Goal: Task Accomplishment & Management: Find specific page/section

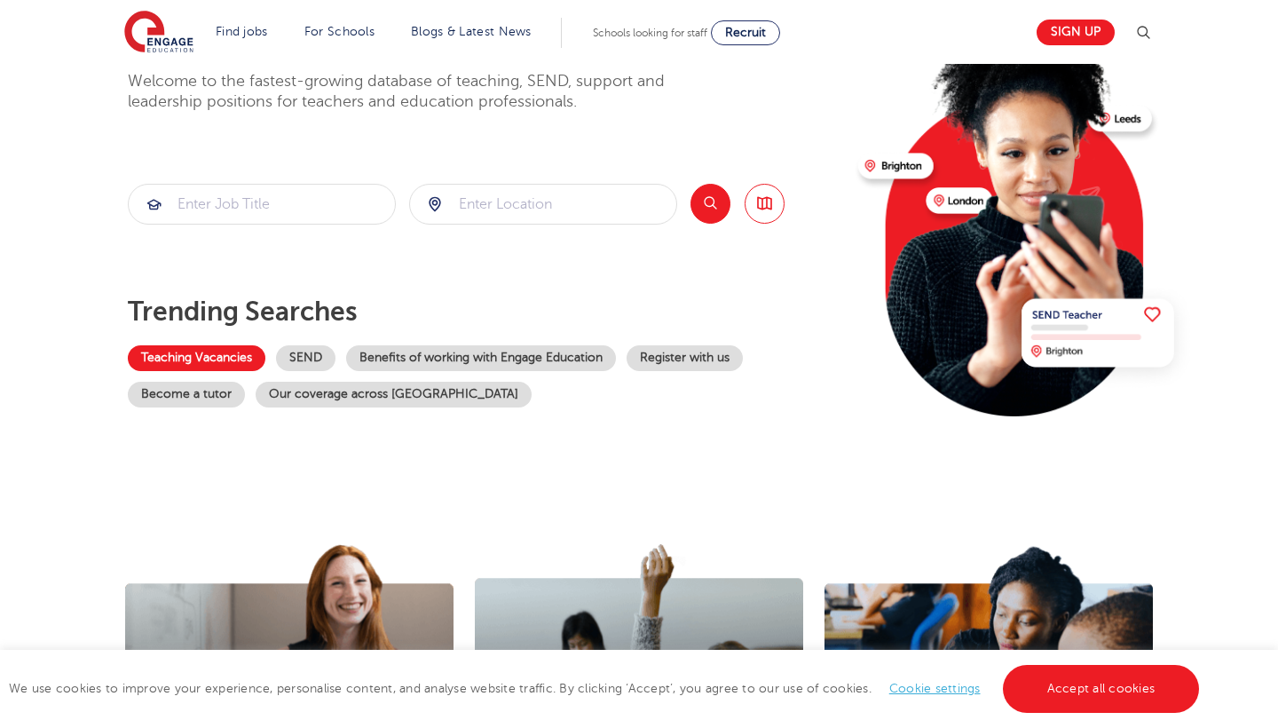
scroll to position [156, 0]
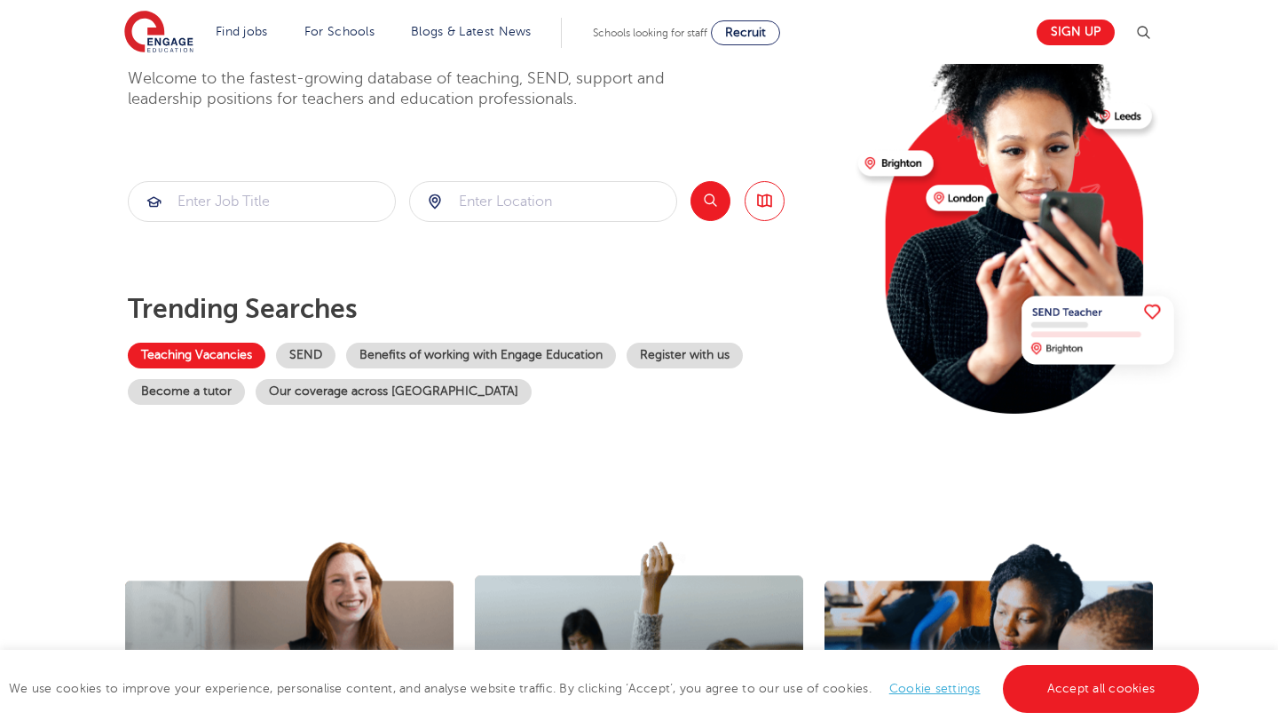
click at [204, 351] on link "Teaching Vacancies" at bounding box center [197, 356] width 138 height 26
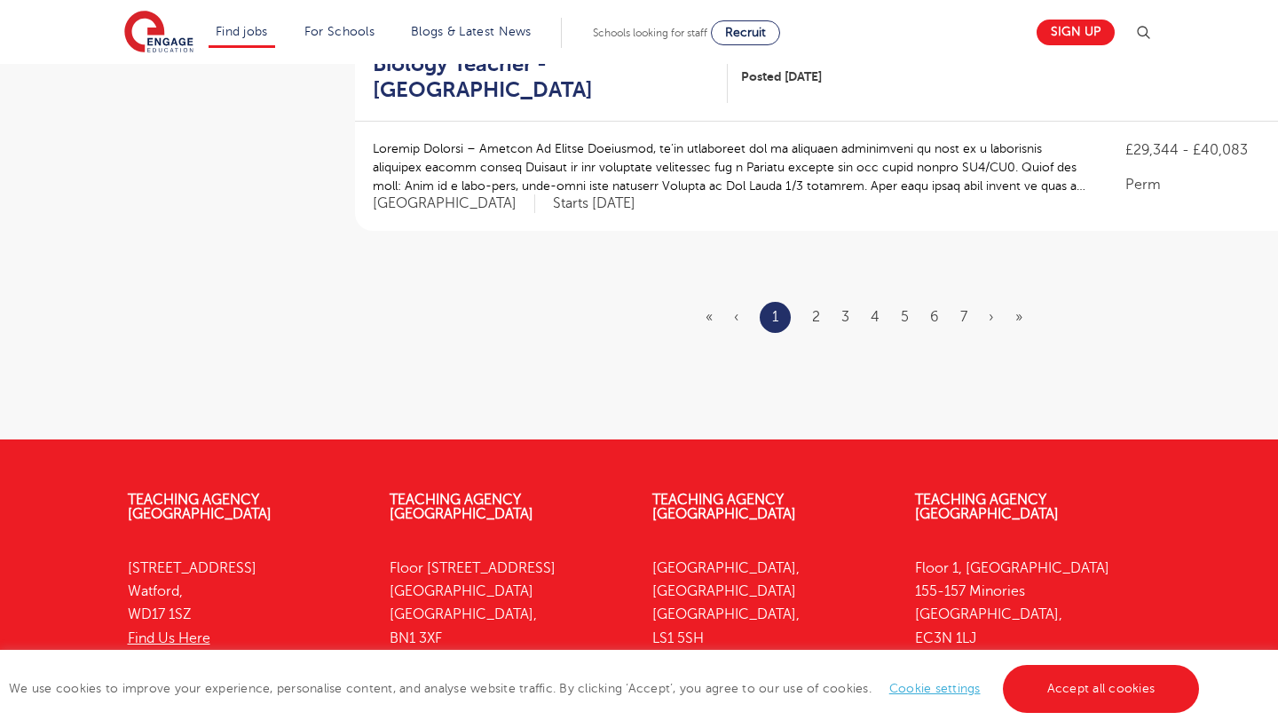
scroll to position [2246, 0]
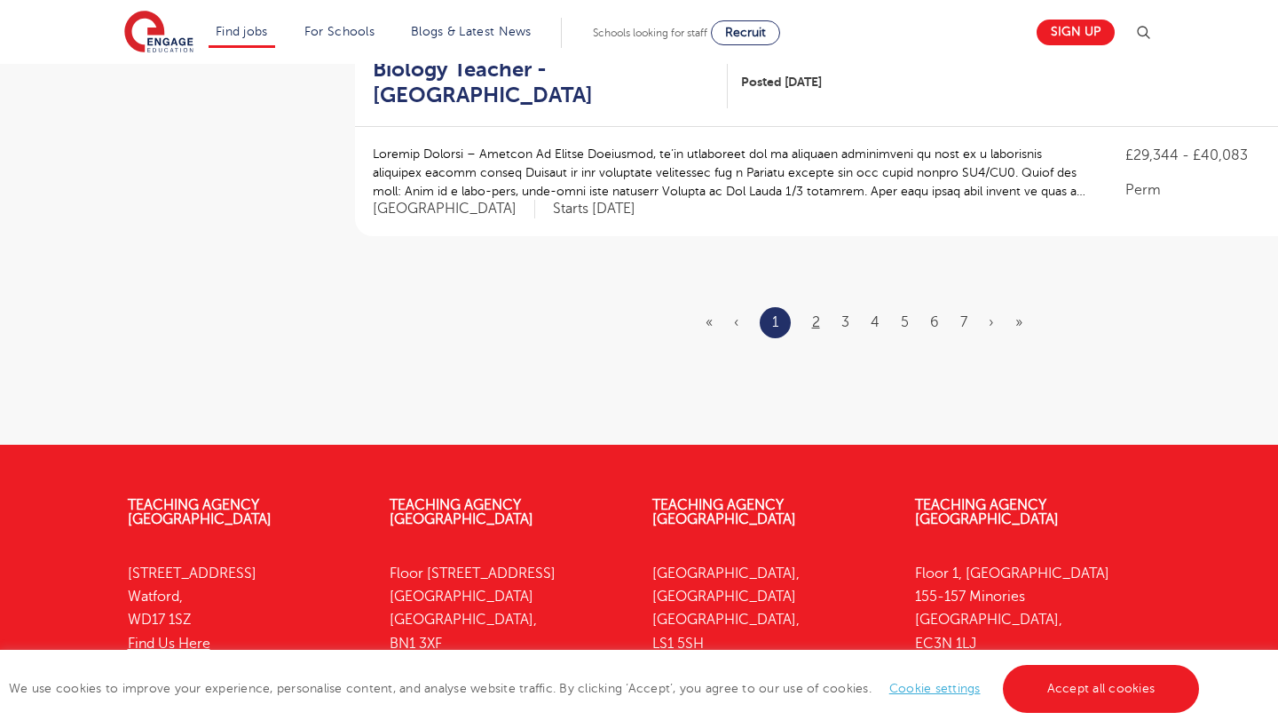
click at [815, 314] on link "2" at bounding box center [816, 322] width 8 height 16
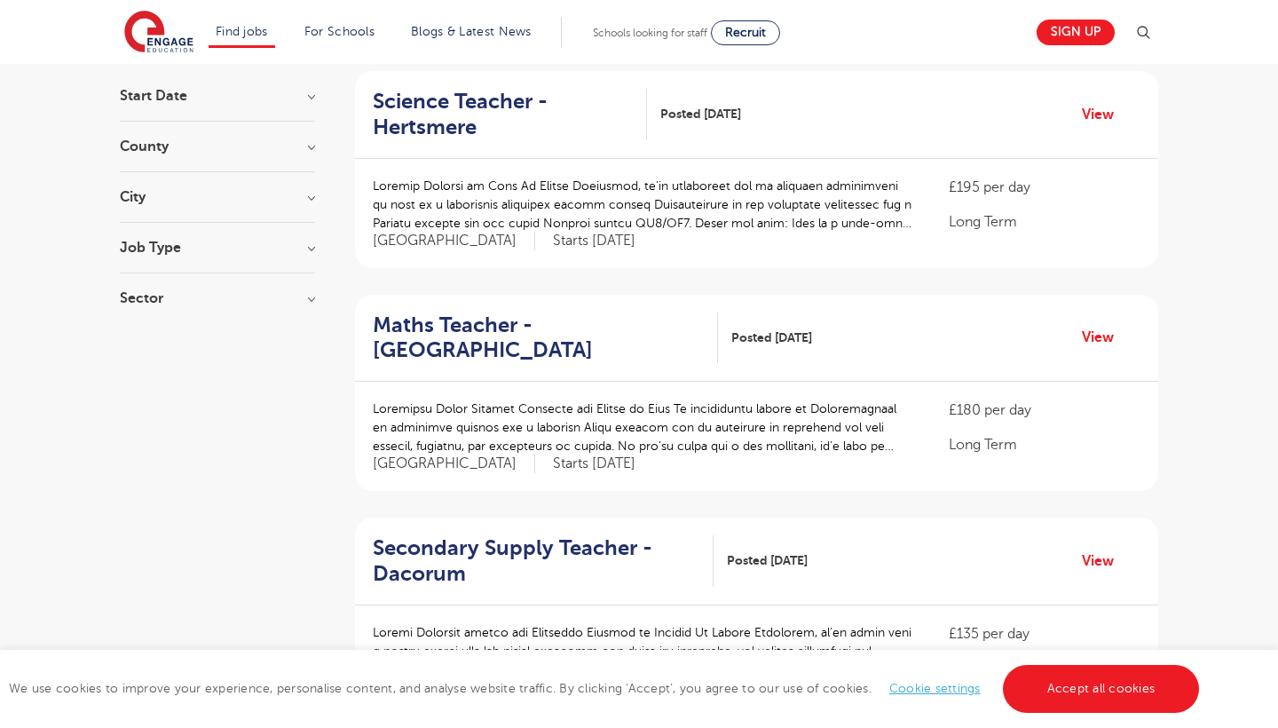
scroll to position [170, 0]
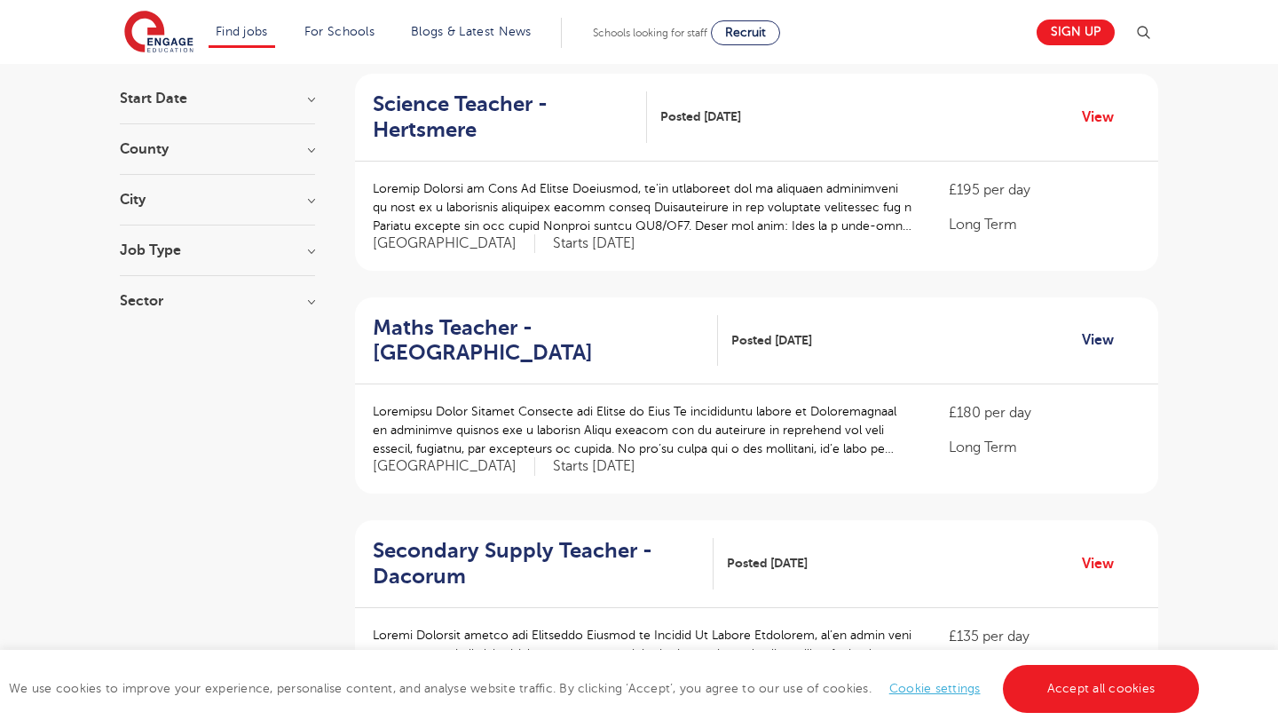
click at [1103, 342] on link "View" at bounding box center [1104, 339] width 45 height 23
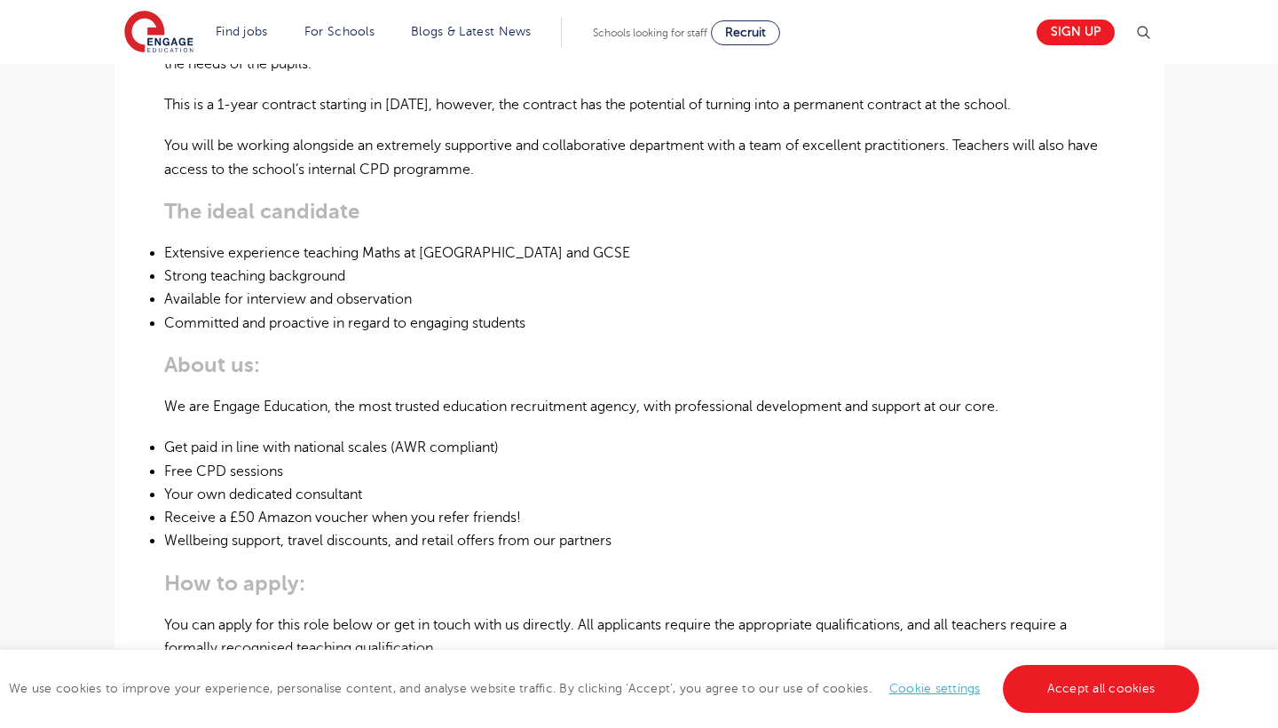
scroll to position [375, 0]
